Goal: Task Accomplishment & Management: Use online tool/utility

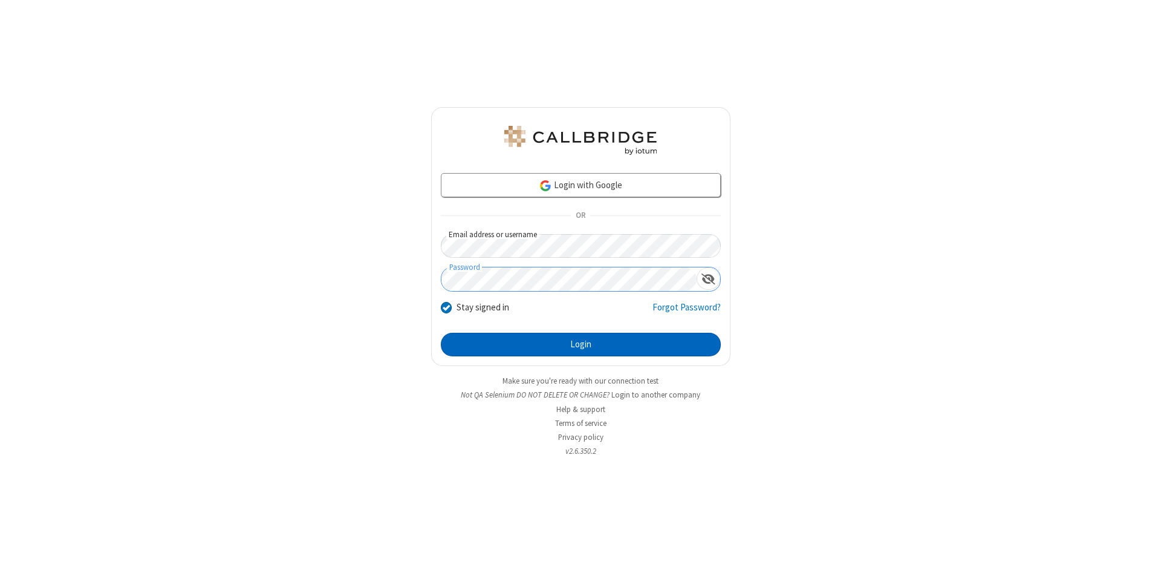
click at [580, 345] on button "Login" at bounding box center [581, 345] width 280 height 24
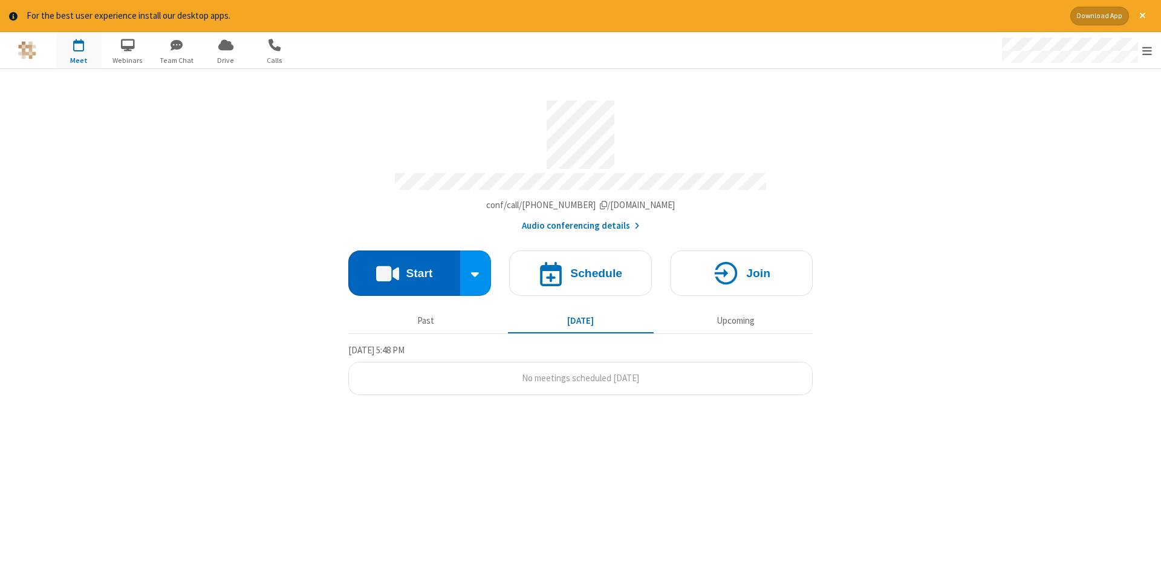
click at [404, 268] on button "Start" at bounding box center [404, 272] width 112 height 45
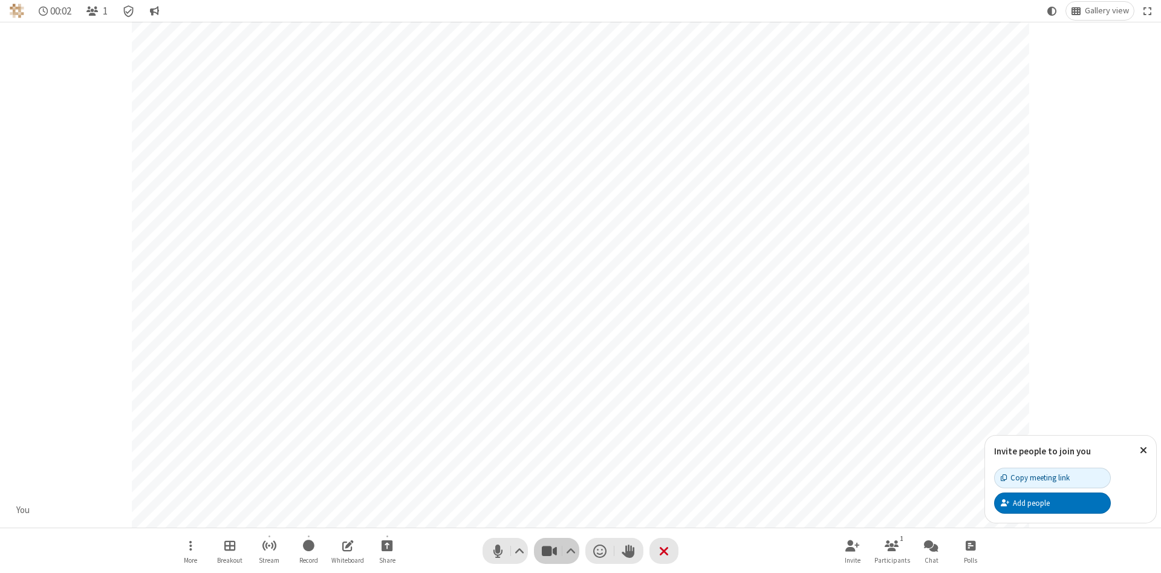
click at [549, 550] on span "Stop video (Alt+V)" at bounding box center [549, 551] width 18 height 18
click at [549, 550] on span "Start video (Alt+V)" at bounding box center [549, 551] width 18 height 18
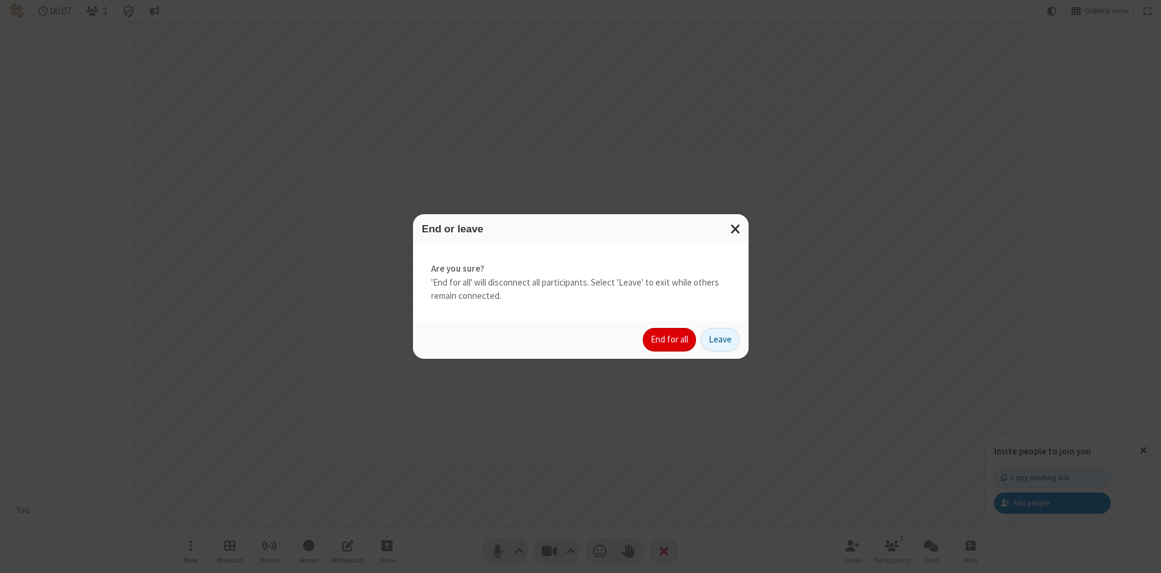
click at [670, 339] on button "End for all" at bounding box center [669, 340] width 53 height 24
